Goal: Task Accomplishment & Management: Manage account settings

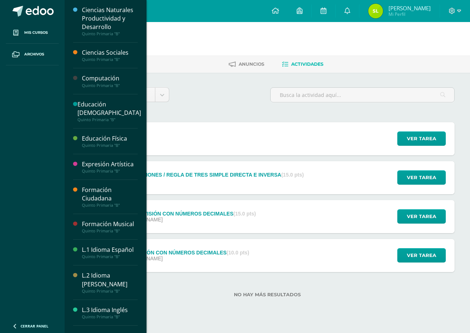
select select "Unidad 1"
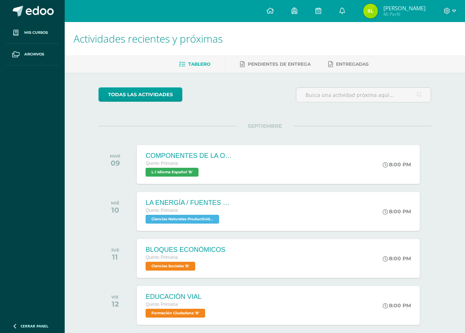
click at [458, 9] on div at bounding box center [449, 11] width 30 height 22
click at [450, 13] on span at bounding box center [449, 11] width 12 height 8
click at [454, 11] on icon at bounding box center [454, 11] width 4 height 7
click at [443, 50] on span "Cerrar sesión" at bounding box center [430, 50] width 33 height 7
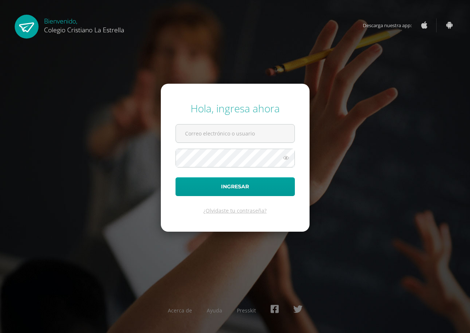
type input "[EMAIL_ADDRESS][DOMAIN_NAME]"
click at [288, 160] on icon at bounding box center [286, 158] width 10 height 9
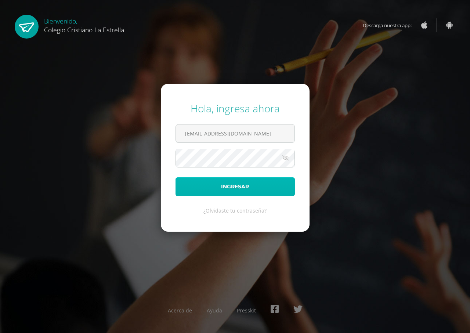
click at [279, 185] on button "Ingresar" at bounding box center [235, 186] width 119 height 19
